Goal: Information Seeking & Learning: Learn about a topic

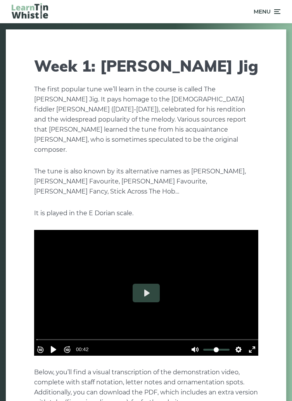
click at [280, 8] on icon at bounding box center [276, 11] width 8 height 9
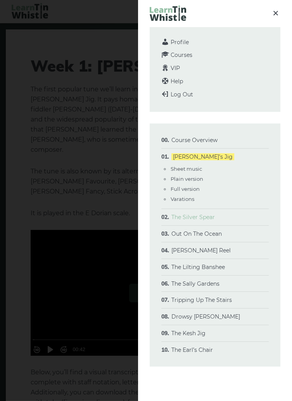
click at [214, 215] on link "The Silver Spear" at bounding box center [192, 217] width 43 height 7
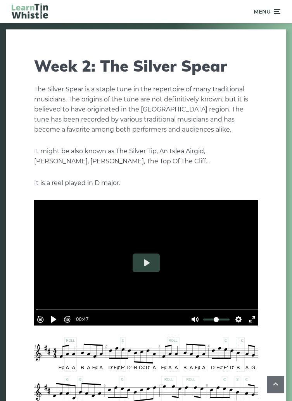
click at [280, 11] on icon at bounding box center [276, 11] width 8 height 9
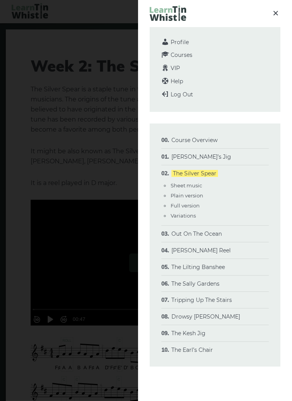
click at [235, 266] on li "The Lilting Banshee Sheet music Plain version Full version Variations" at bounding box center [214, 267] width 107 height 17
click at [236, 270] on li "The Lilting Banshee Sheet music Plain version Full version Variations" at bounding box center [214, 267] width 107 height 17
click at [208, 269] on link "The Lilting Banshee" at bounding box center [197, 267] width 53 height 7
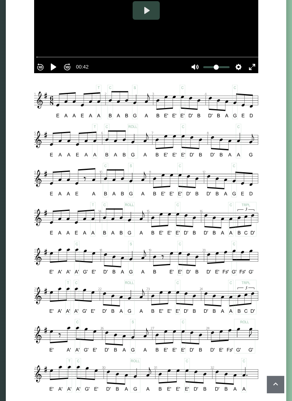
scroll to position [221, 0]
